Goal: Transaction & Acquisition: Purchase product/service

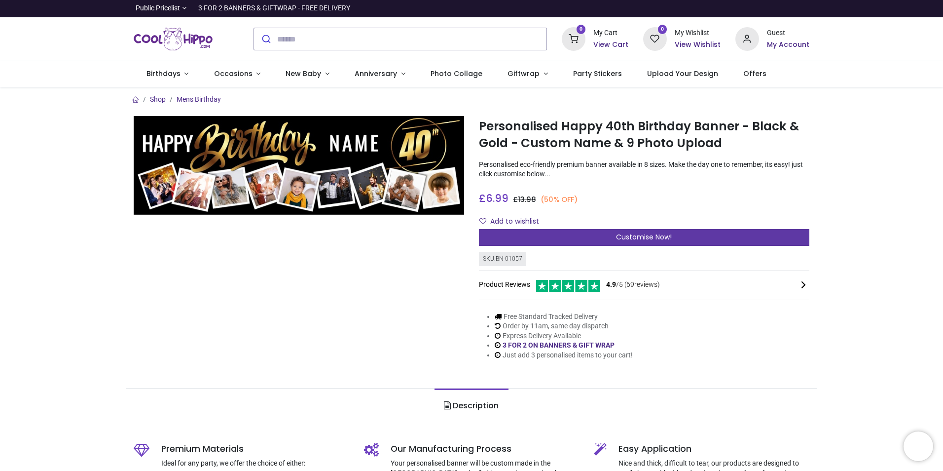
click at [648, 233] on span "Customise Now!" at bounding box center [644, 237] width 56 height 10
click at [626, 240] on span "Customise Now!" at bounding box center [644, 237] width 56 height 10
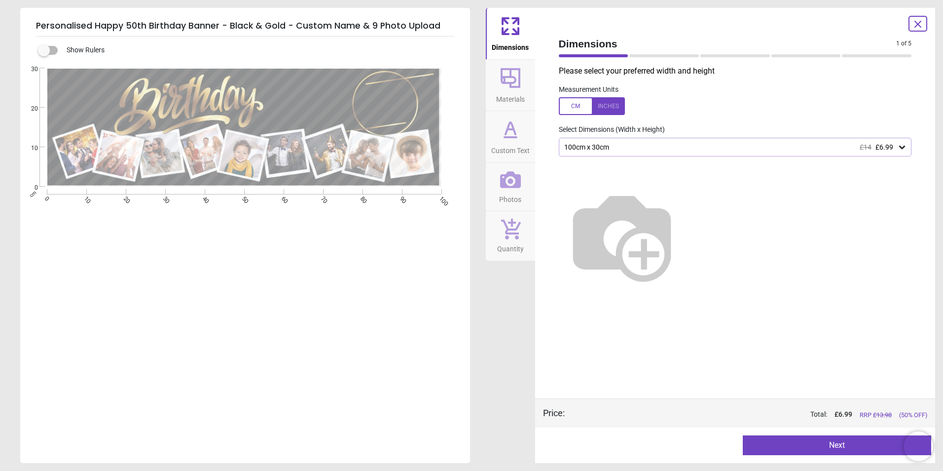
click at [110, 181] on div "E E E E" at bounding box center [244, 303] width 448 height 471
drag, startPoint x: 64, startPoint y: 197, endPoint x: 226, endPoint y: 193, distance: 162.3
click at [226, 193] on div "E E E E" at bounding box center [244, 303] width 448 height 471
drag, startPoint x: 226, startPoint y: 193, endPoint x: 348, endPoint y: 193, distance: 122.3
click at [348, 193] on div "E E E E" at bounding box center [244, 303] width 448 height 471
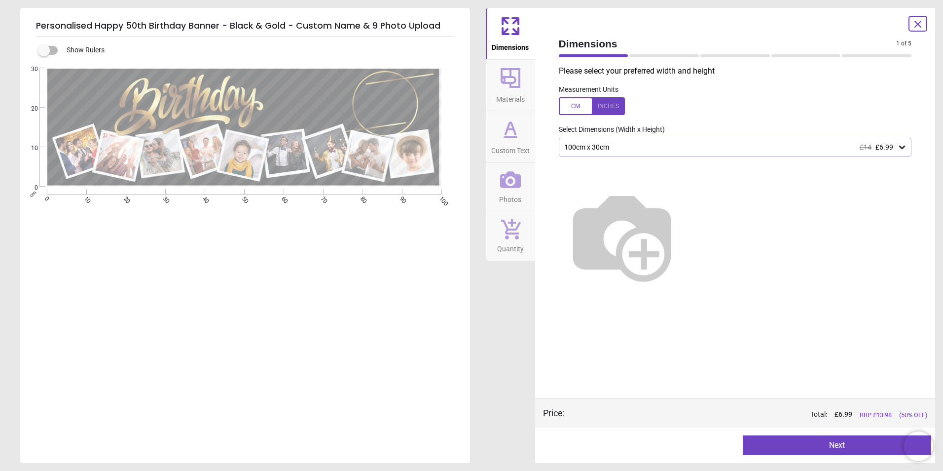
click at [901, 143] on icon at bounding box center [902, 147] width 10 height 10
